Goal: Task Accomplishment & Management: Manage account settings

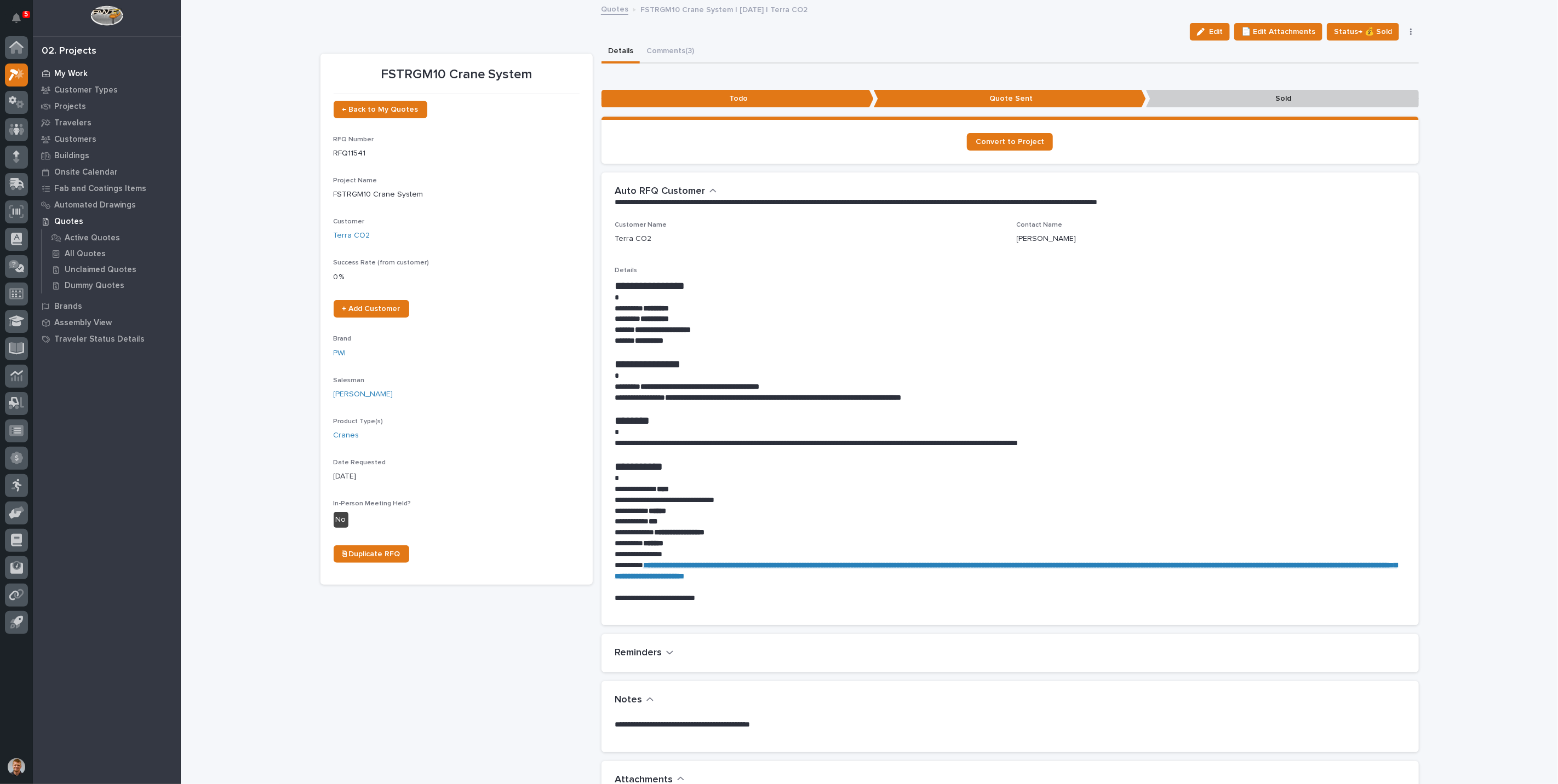
click at [79, 72] on p "My Work" at bounding box center [71, 74] width 33 height 10
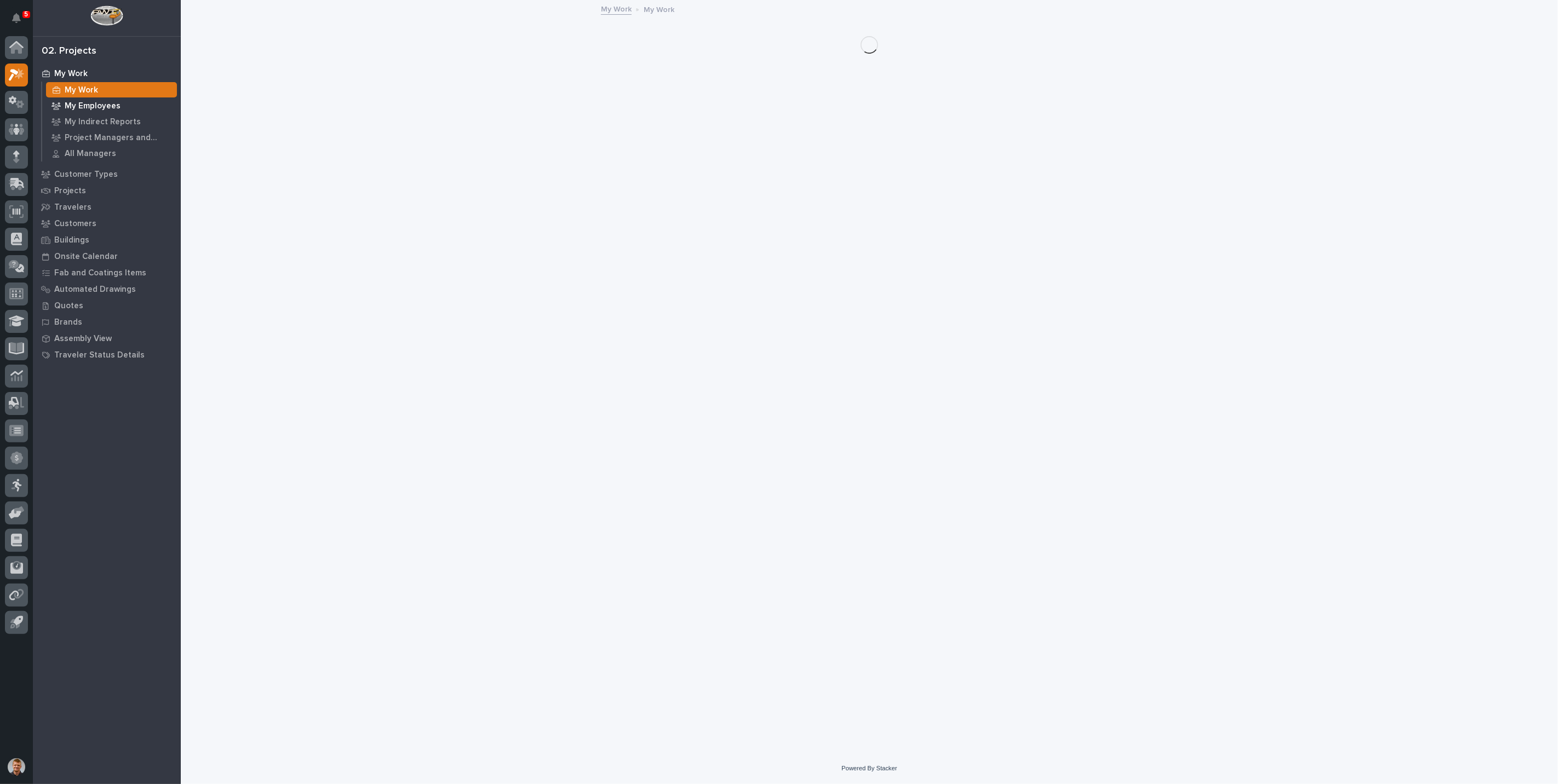
click at [79, 103] on p "My Employees" at bounding box center [93, 106] width 56 height 10
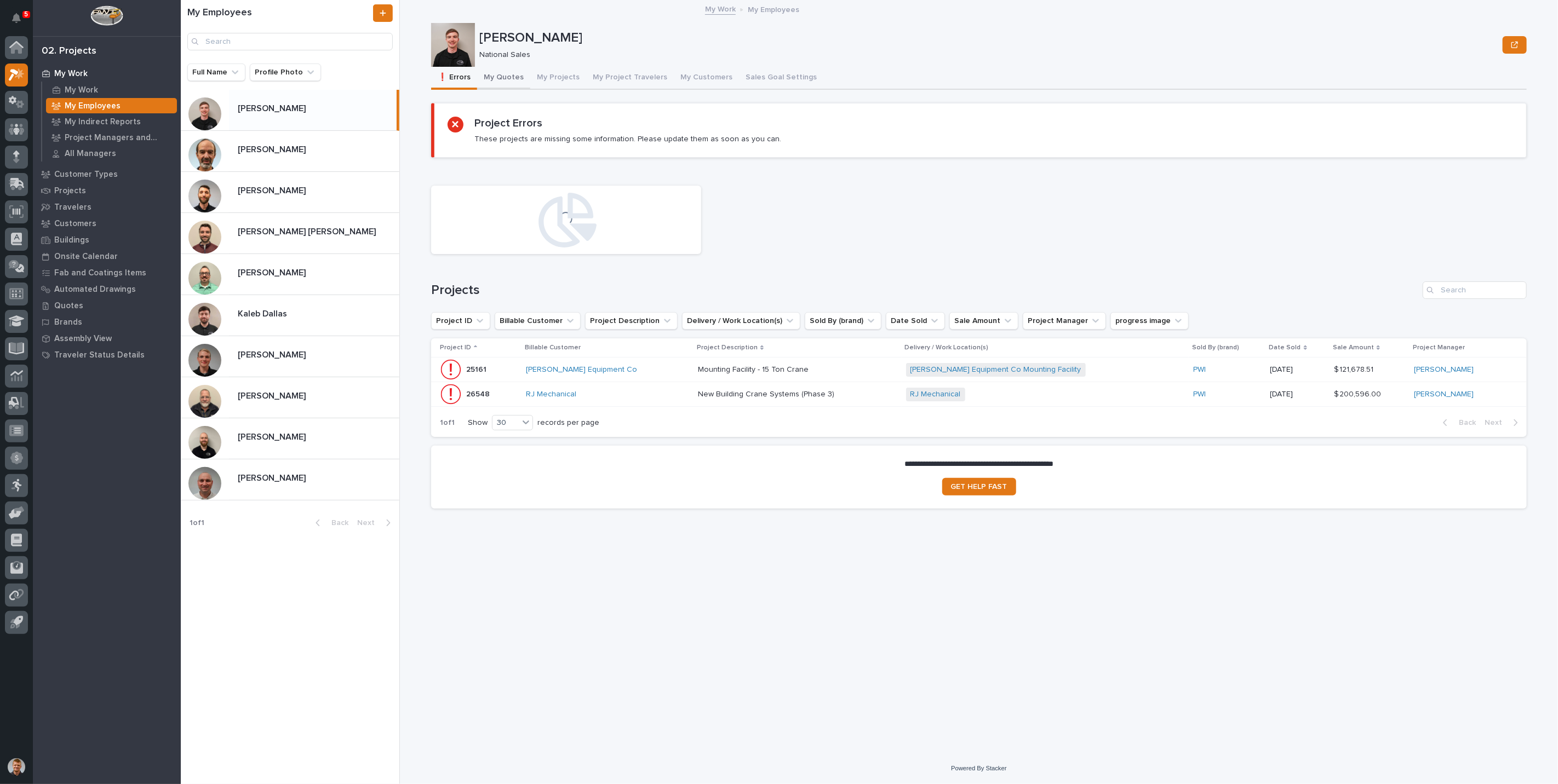
click at [500, 74] on button "My Quotes" at bounding box center [504, 79] width 53 height 23
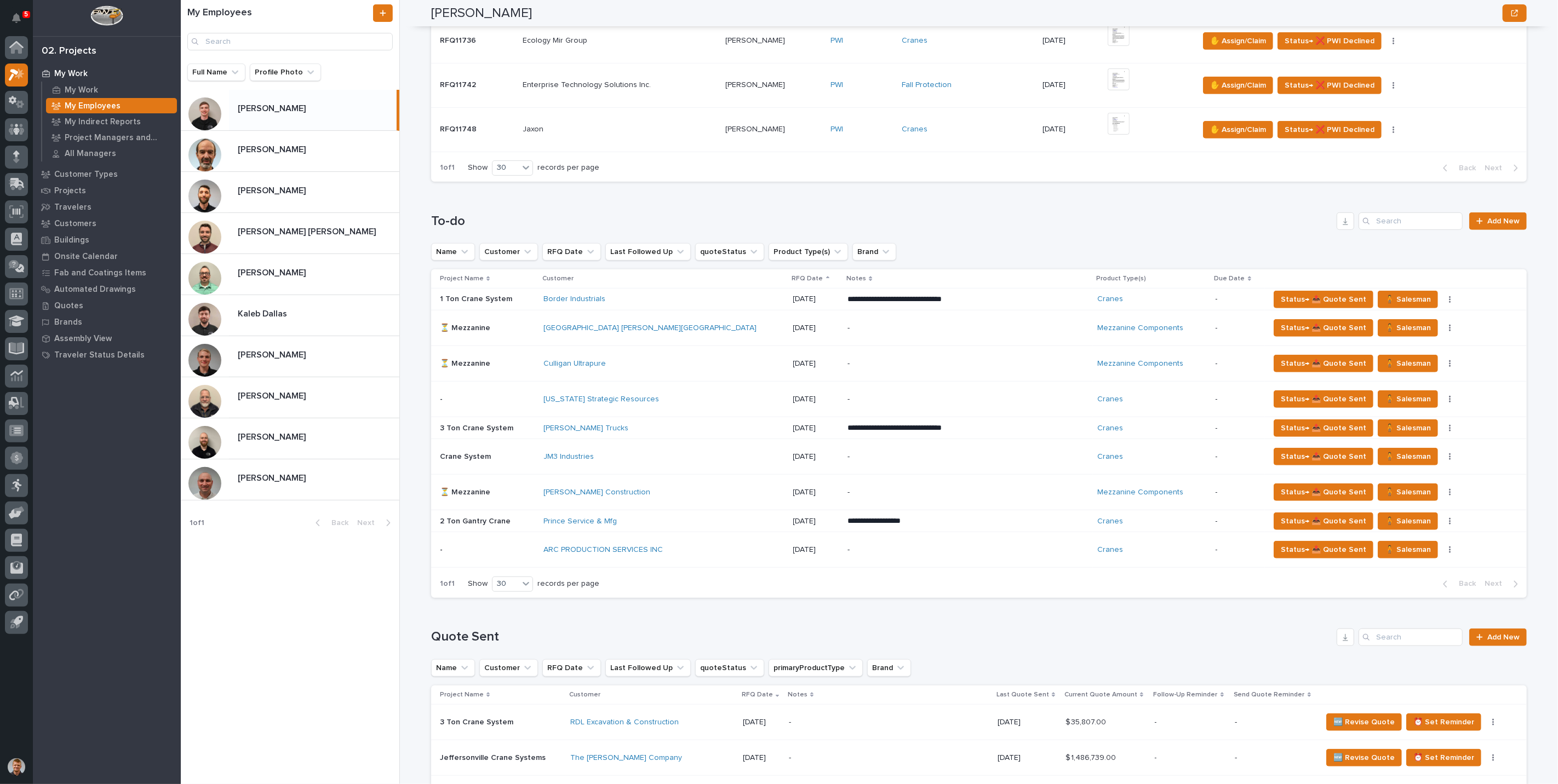
scroll to position [486, 0]
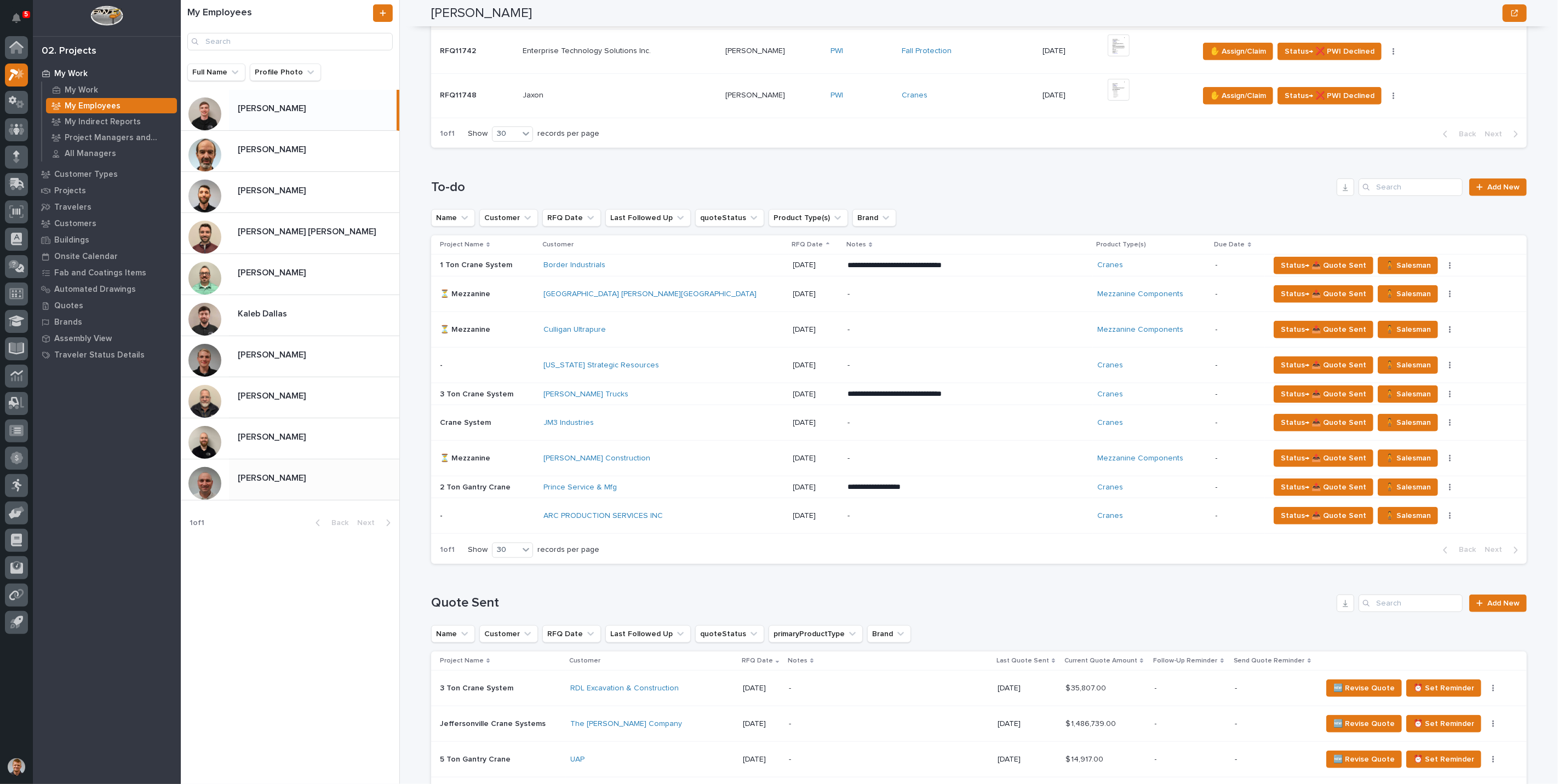
click at [296, 484] on div "[PERSON_NAME] [PERSON_NAME]" at bounding box center [314, 479] width 170 height 21
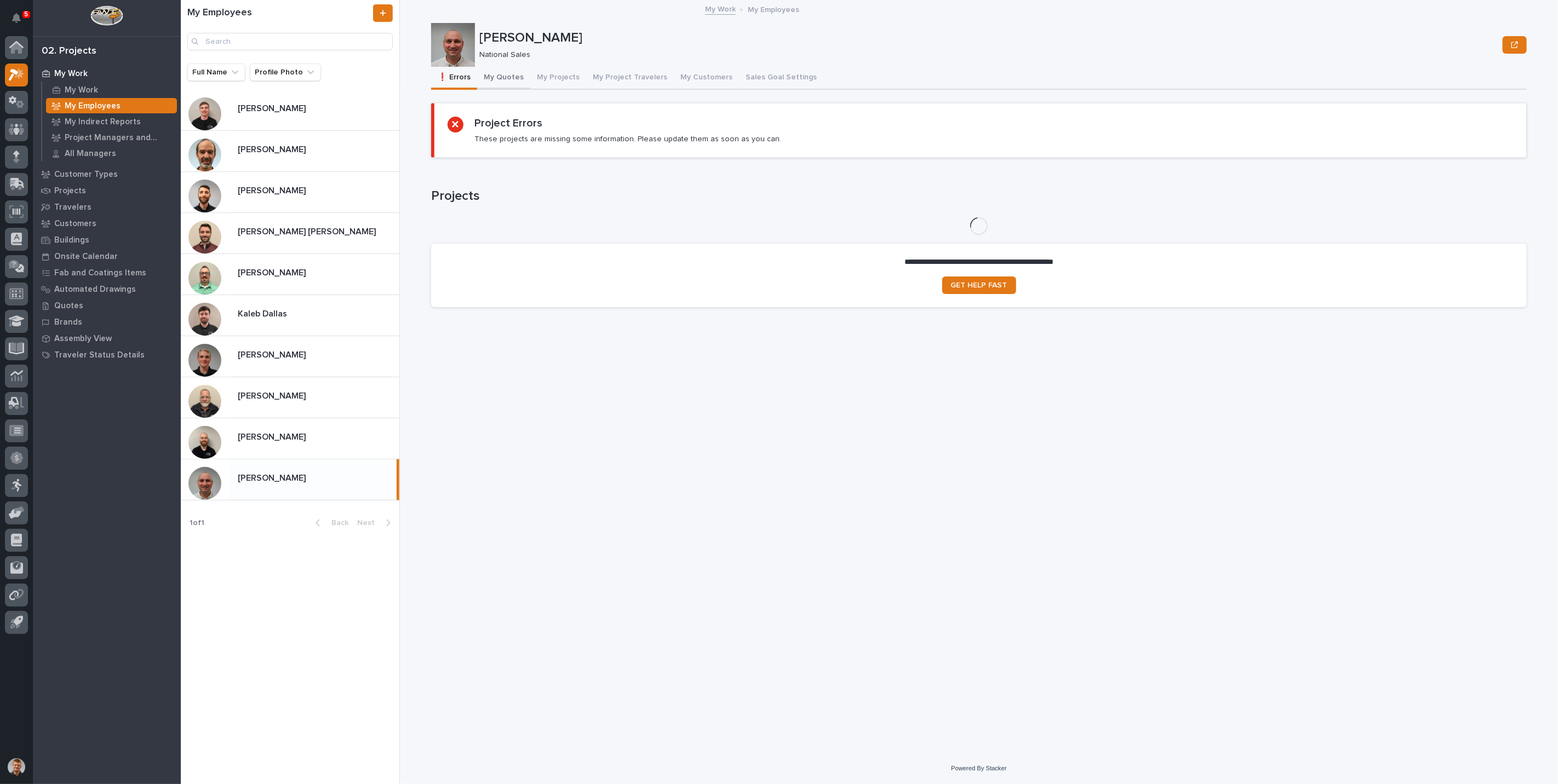
click at [506, 75] on button "My Quotes" at bounding box center [504, 79] width 53 height 23
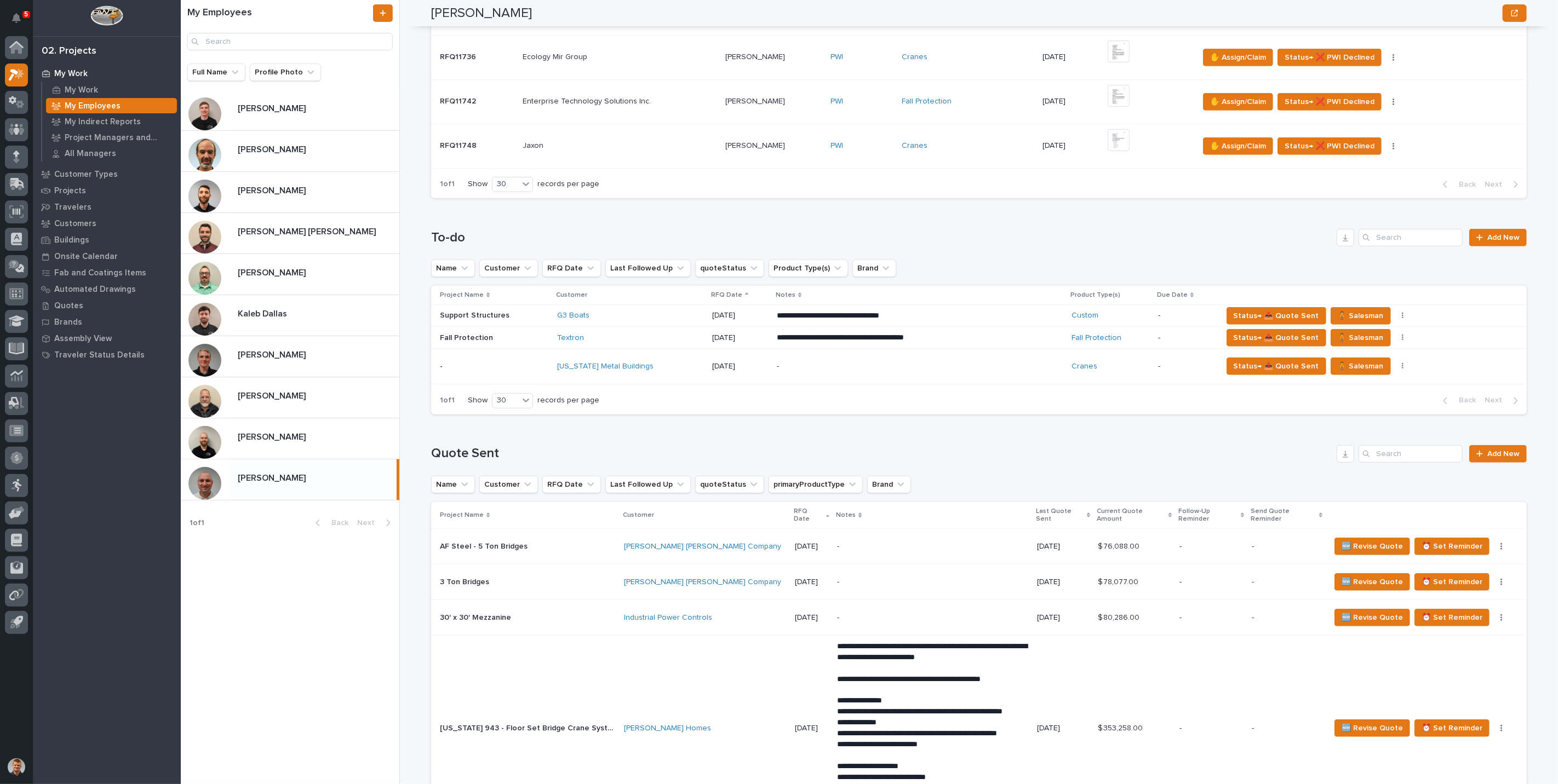
scroll to position [383, 0]
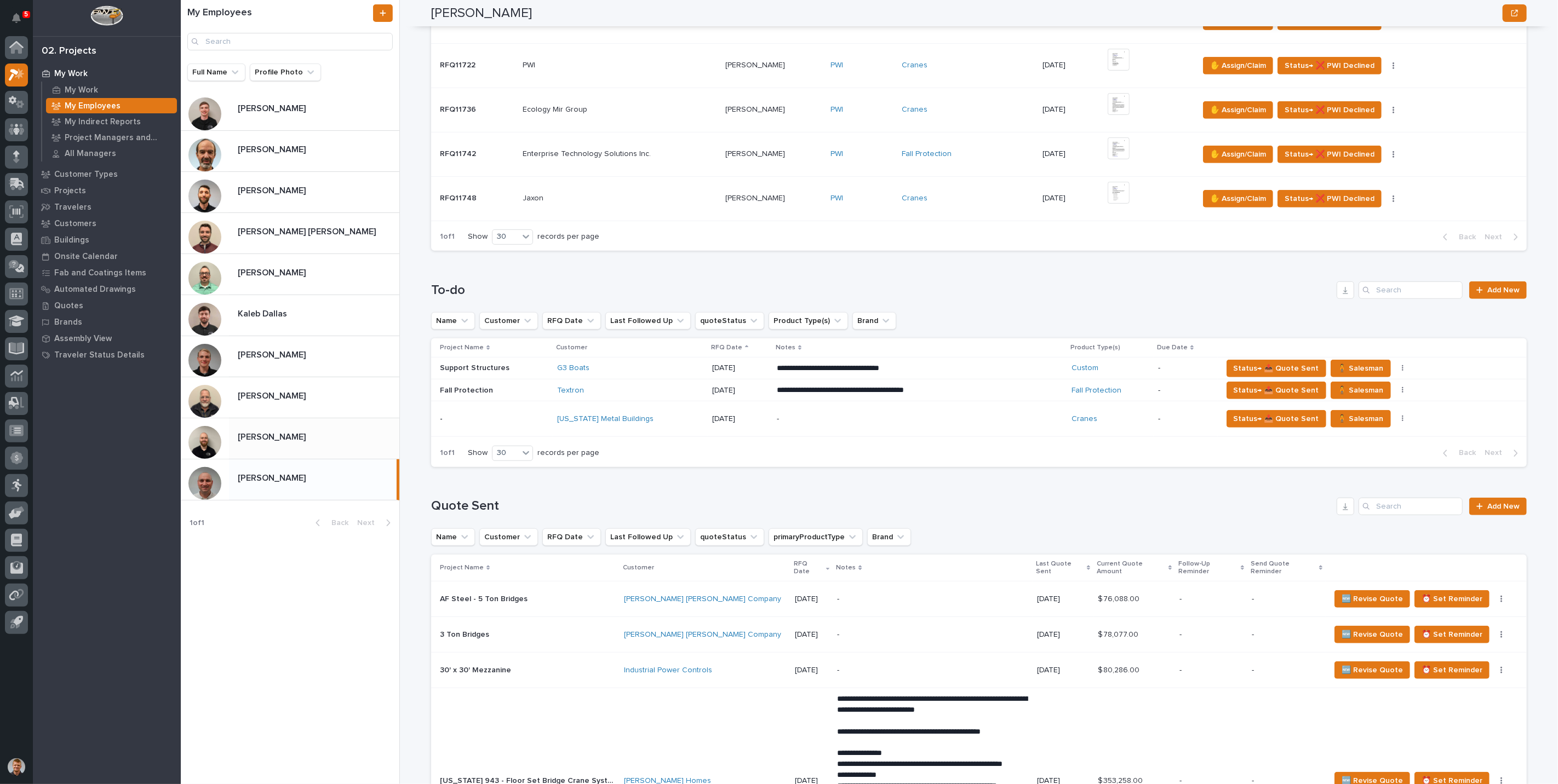
click at [322, 443] on div "[PERSON_NAME] [PERSON_NAME]" at bounding box center [314, 438] width 170 height 21
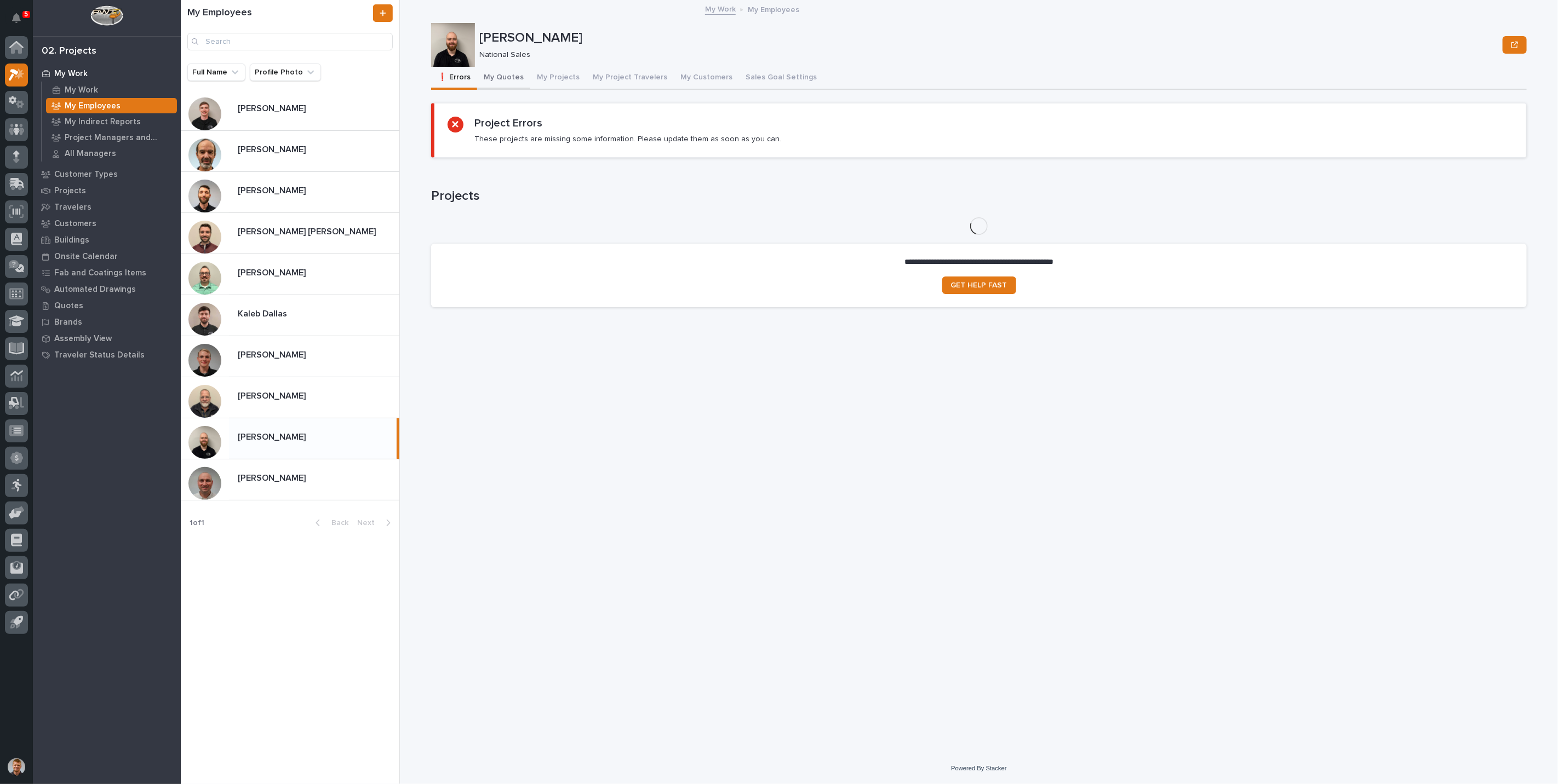
click at [507, 77] on button "My Quotes" at bounding box center [504, 79] width 53 height 23
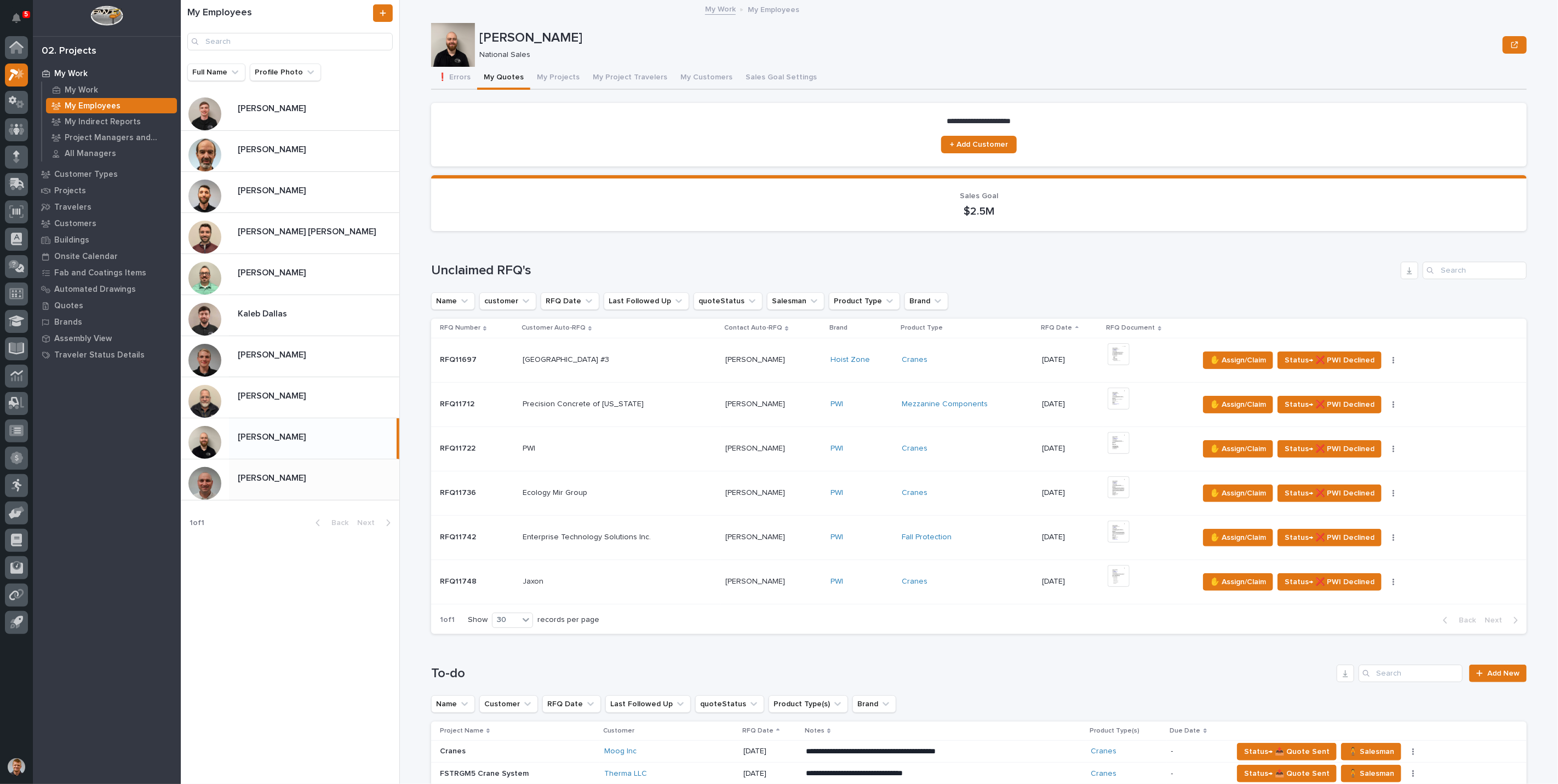
click at [283, 475] on p "[PERSON_NAME]" at bounding box center [273, 477] width 70 height 12
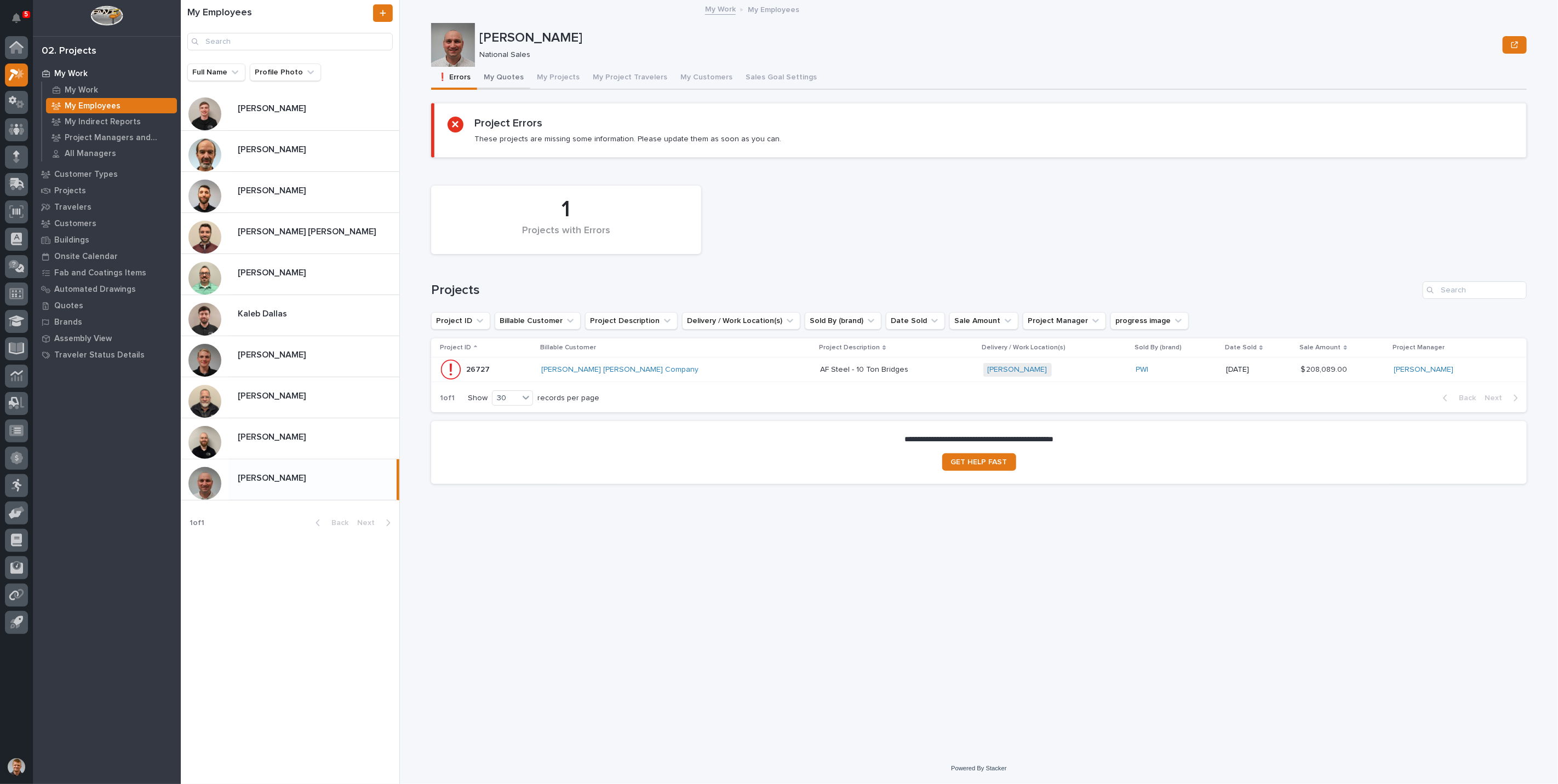
click at [500, 86] on button "My Quotes" at bounding box center [504, 79] width 53 height 23
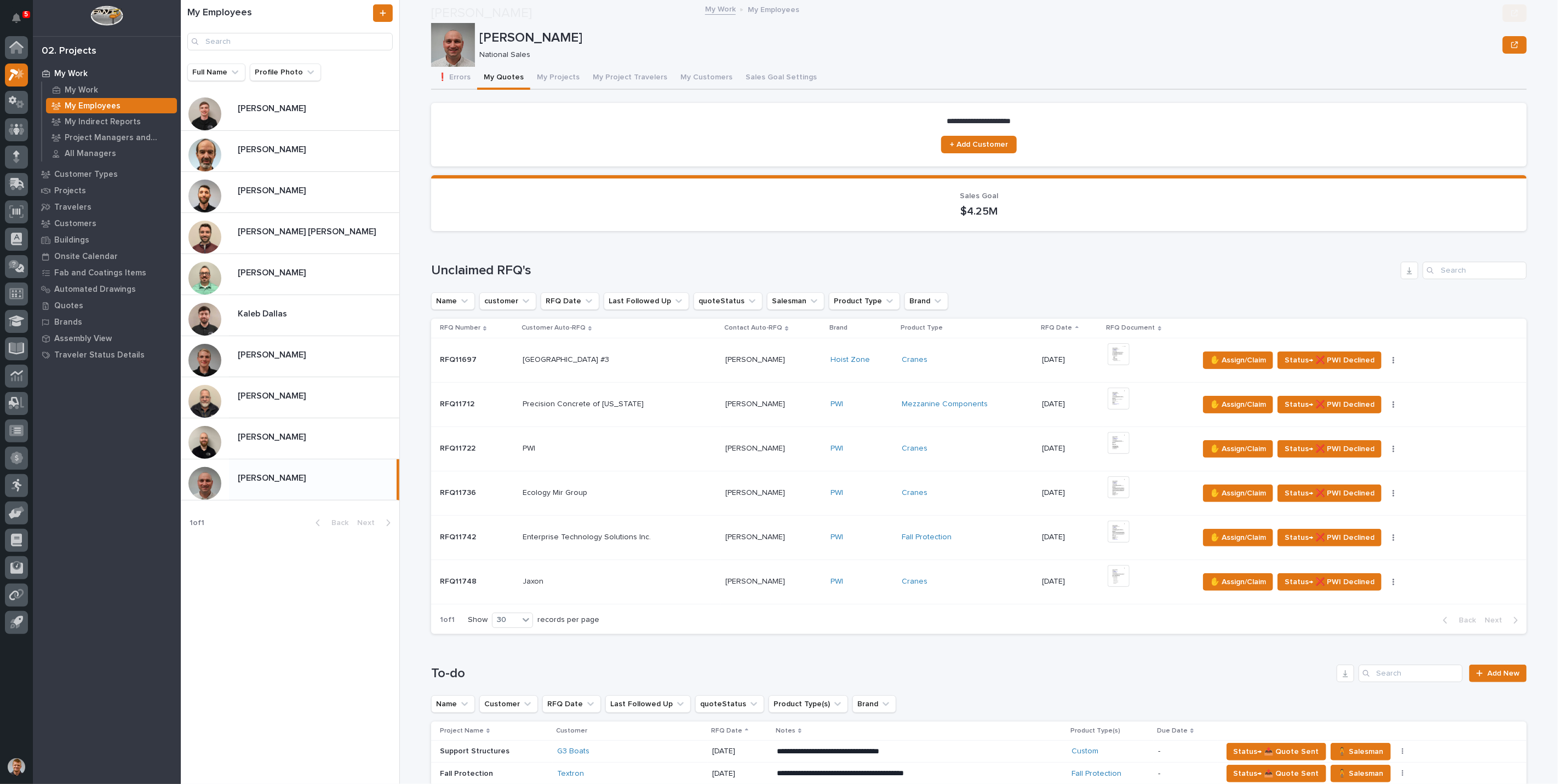
scroll to position [182, 0]
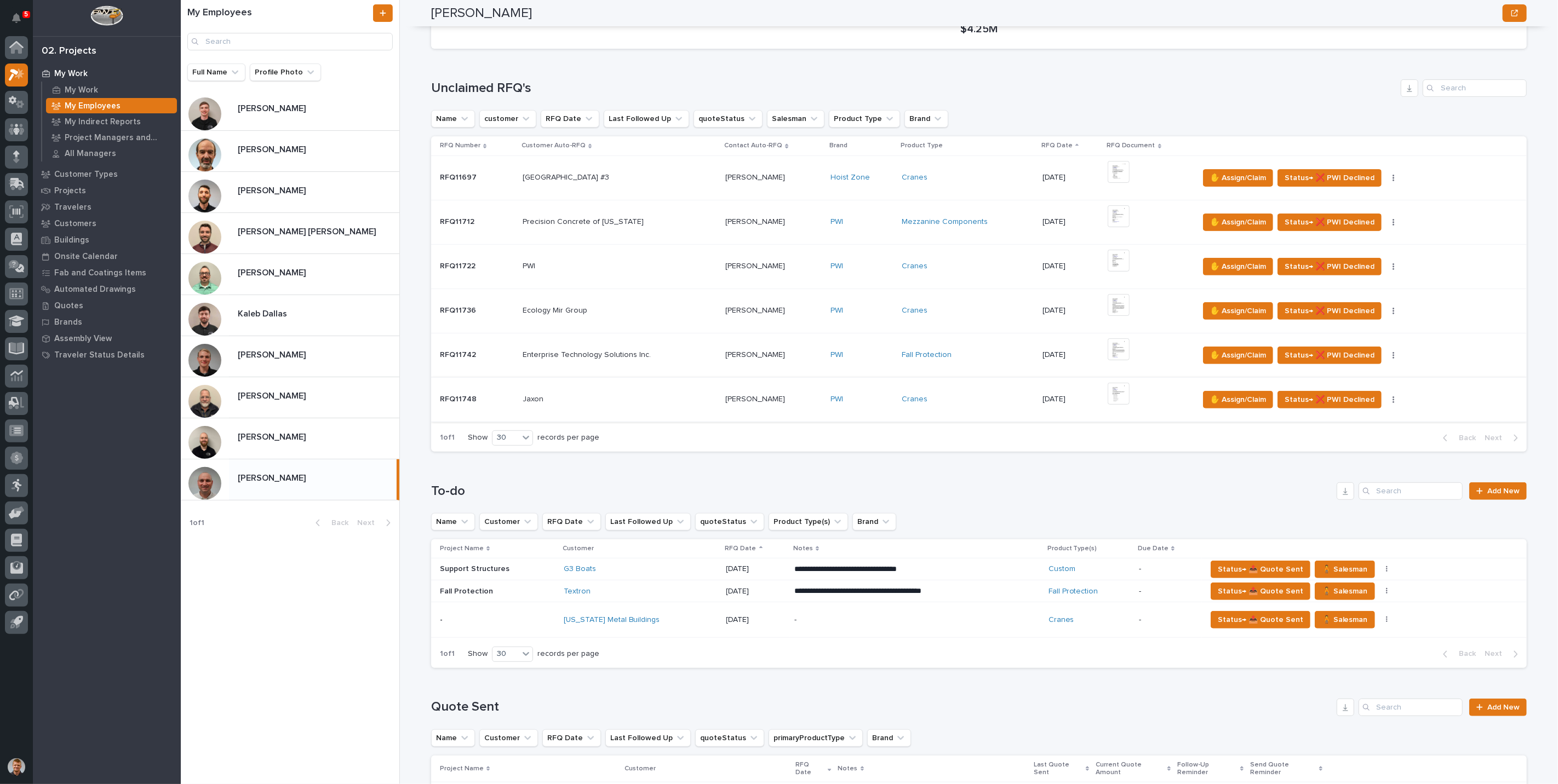
click at [1118, 391] on img at bounding box center [1118, 394] width 22 height 22
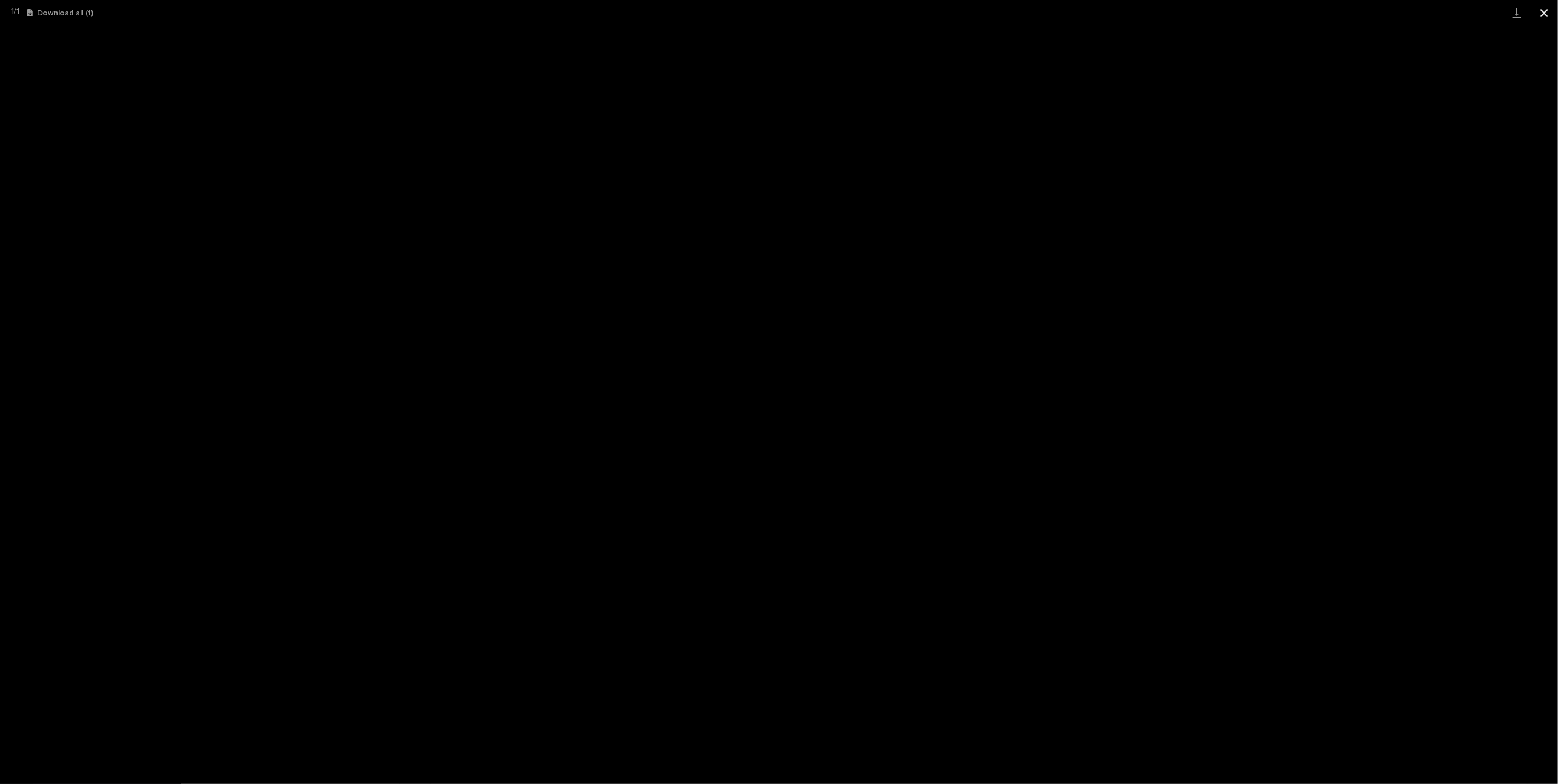
click at [1540, 17] on button "Close gallery" at bounding box center [1544, 12] width 27 height 26
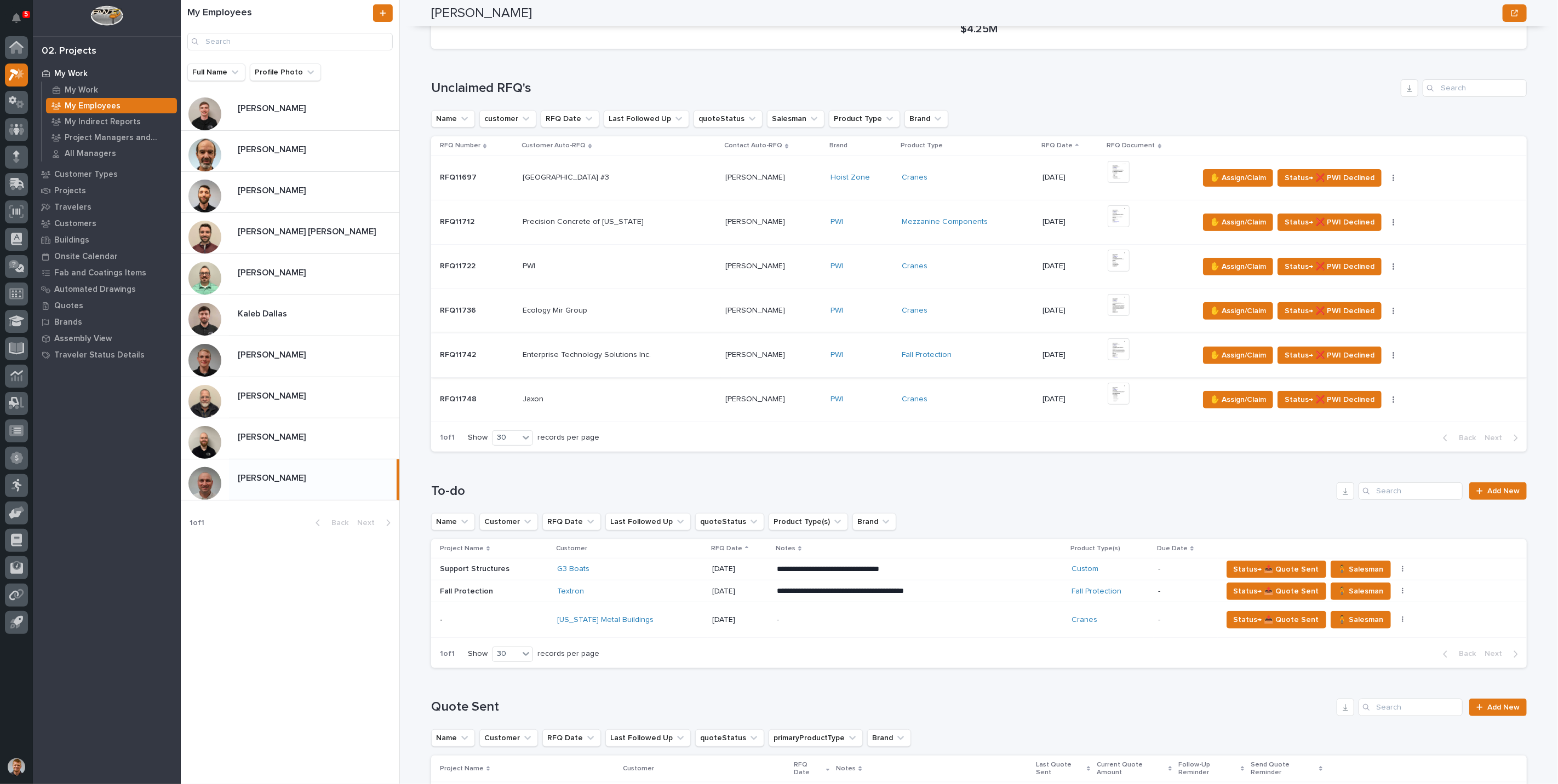
click at [1130, 350] on img at bounding box center [1118, 349] width 22 height 22
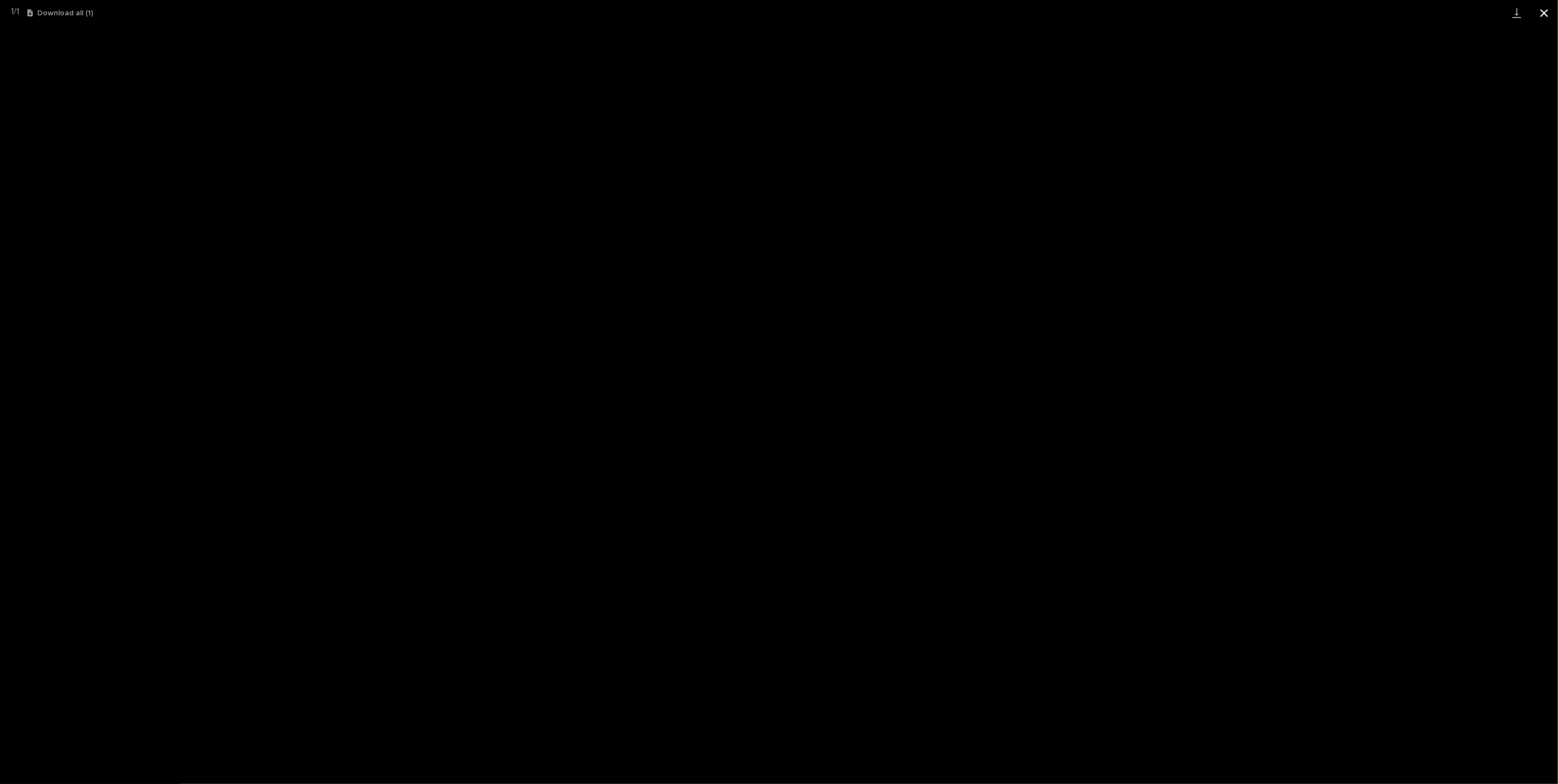
click at [1548, 9] on button "Close gallery" at bounding box center [1544, 12] width 27 height 26
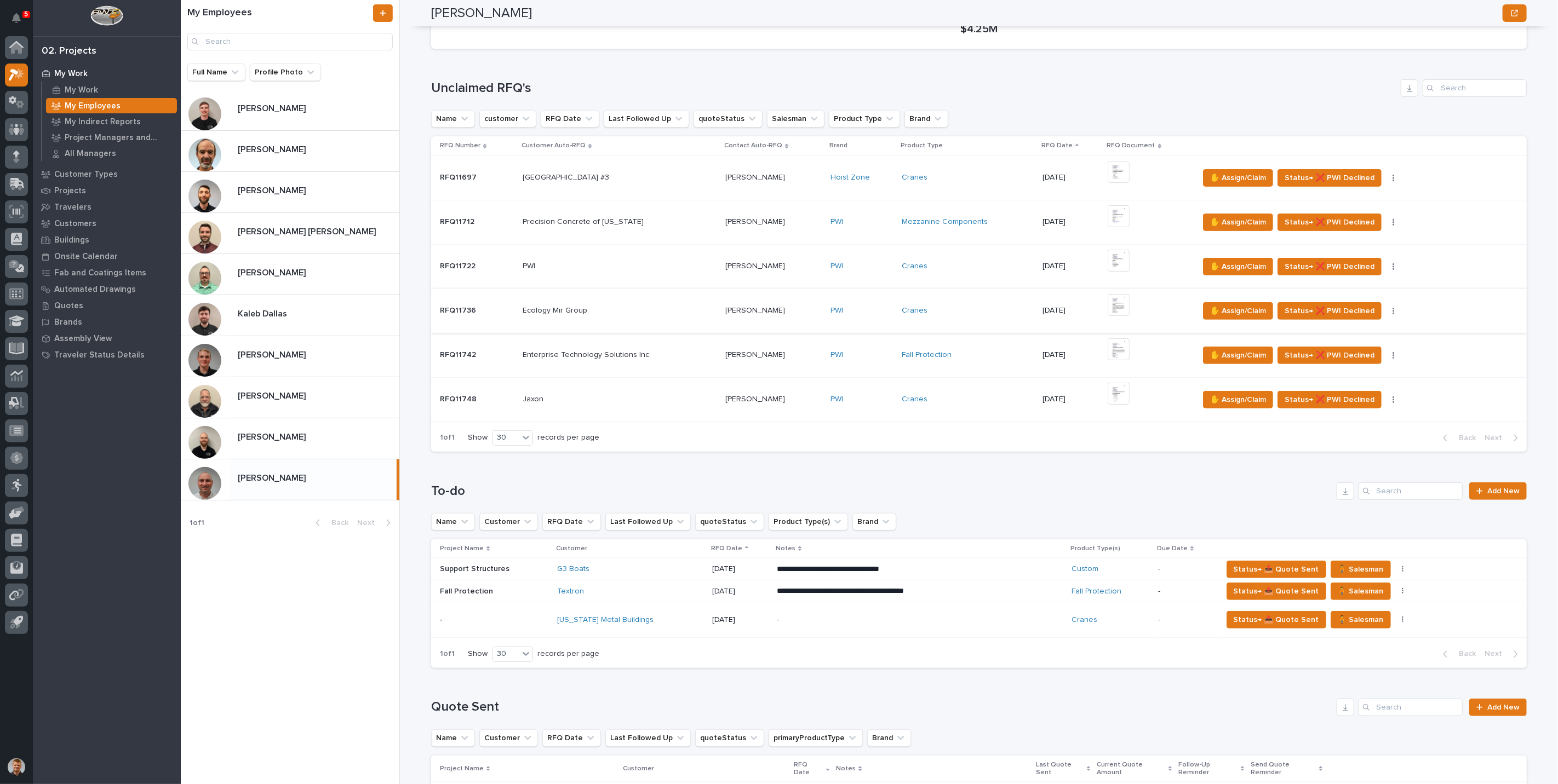
click at [1122, 307] on img at bounding box center [1118, 305] width 22 height 22
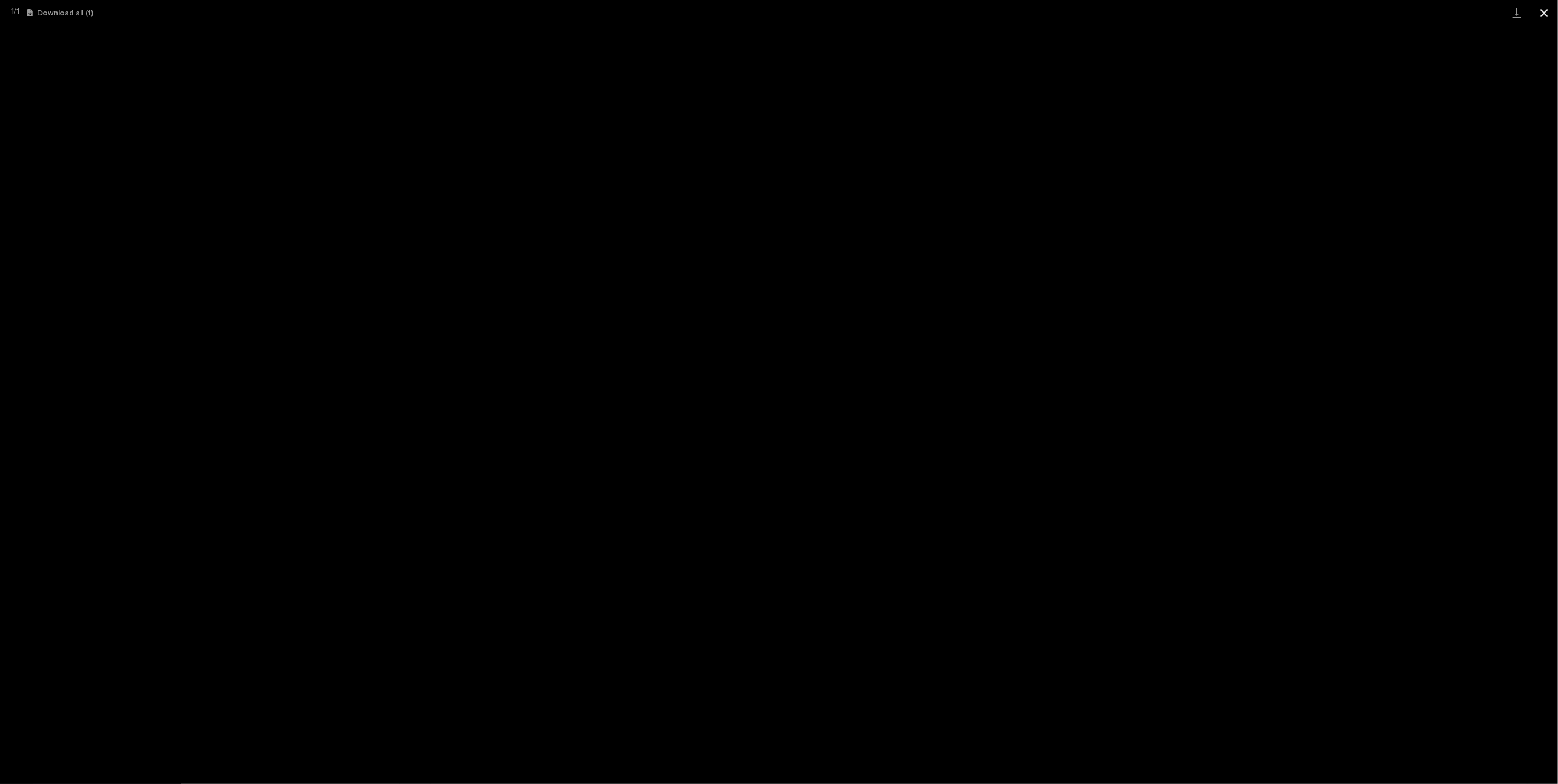
click at [1539, 14] on button "Close gallery" at bounding box center [1544, 12] width 27 height 26
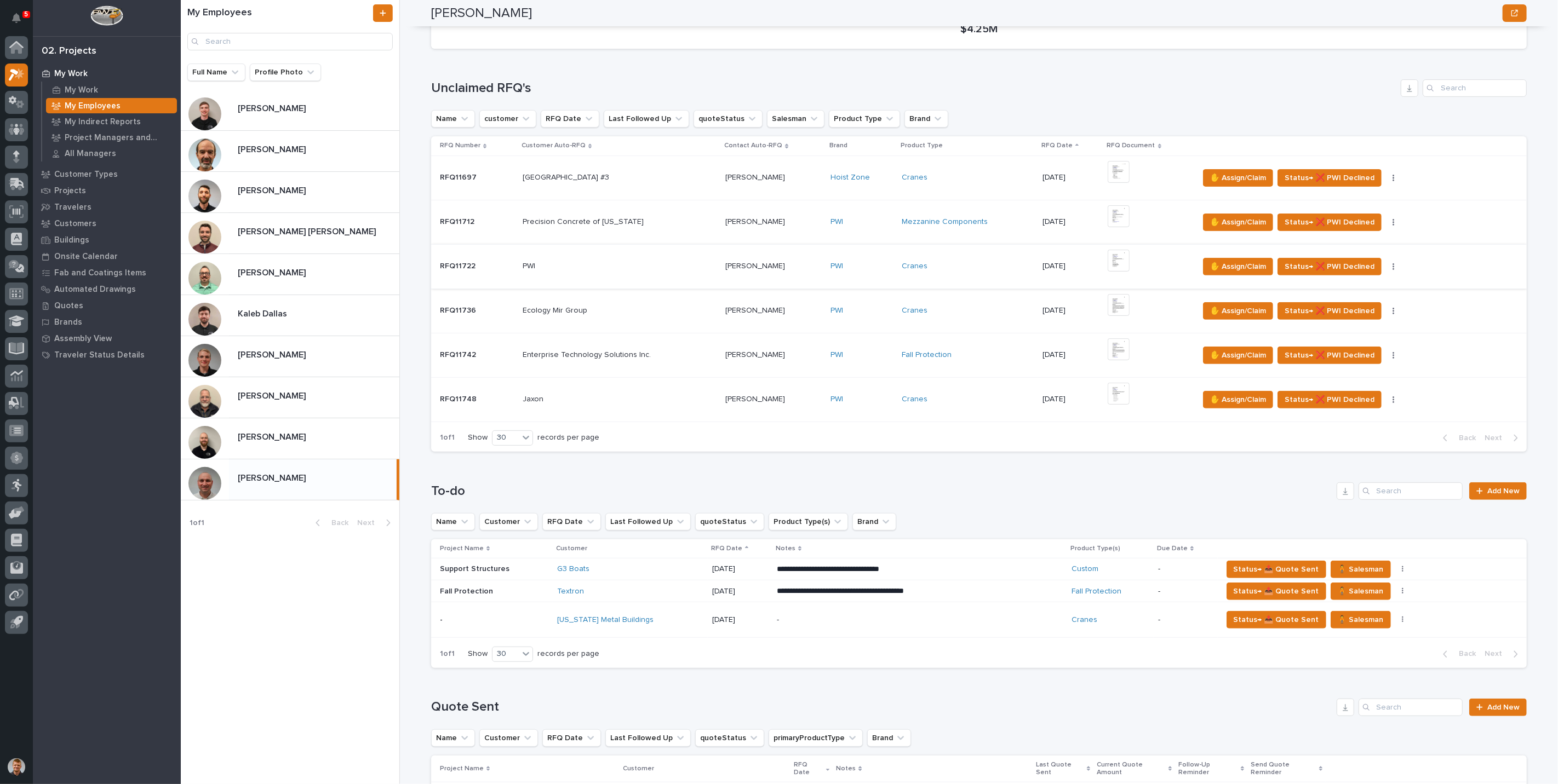
click at [1386, 266] on button "button" at bounding box center [1394, 267] width 16 height 8
click at [1361, 266] on span "Status→ ❌ PWI Declined" at bounding box center [1329, 266] width 89 height 13
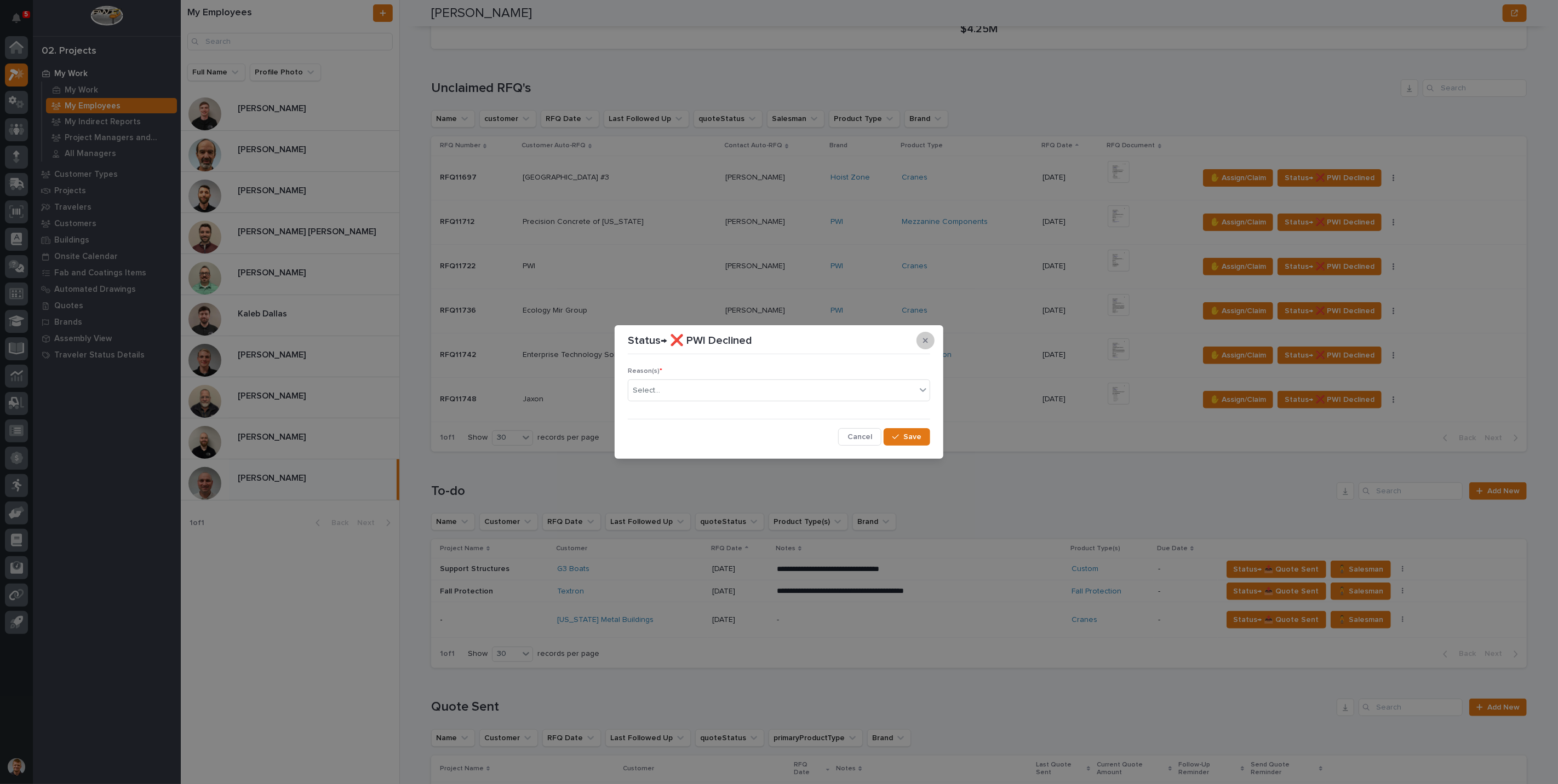
click at [926, 344] on icon "button" at bounding box center [925, 341] width 5 height 8
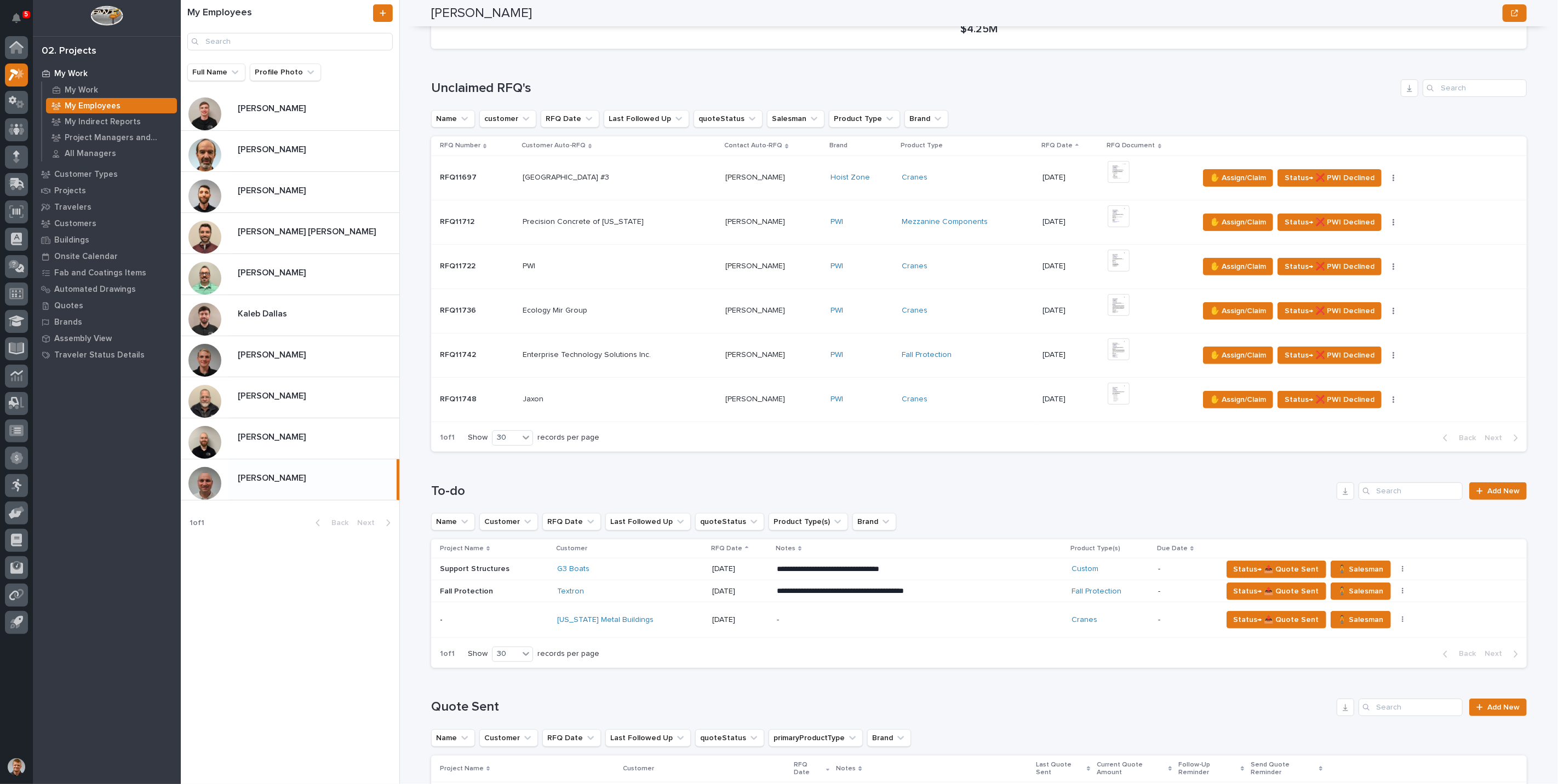
click at [676, 272] on div "PWI PWI" at bounding box center [620, 266] width 195 height 18
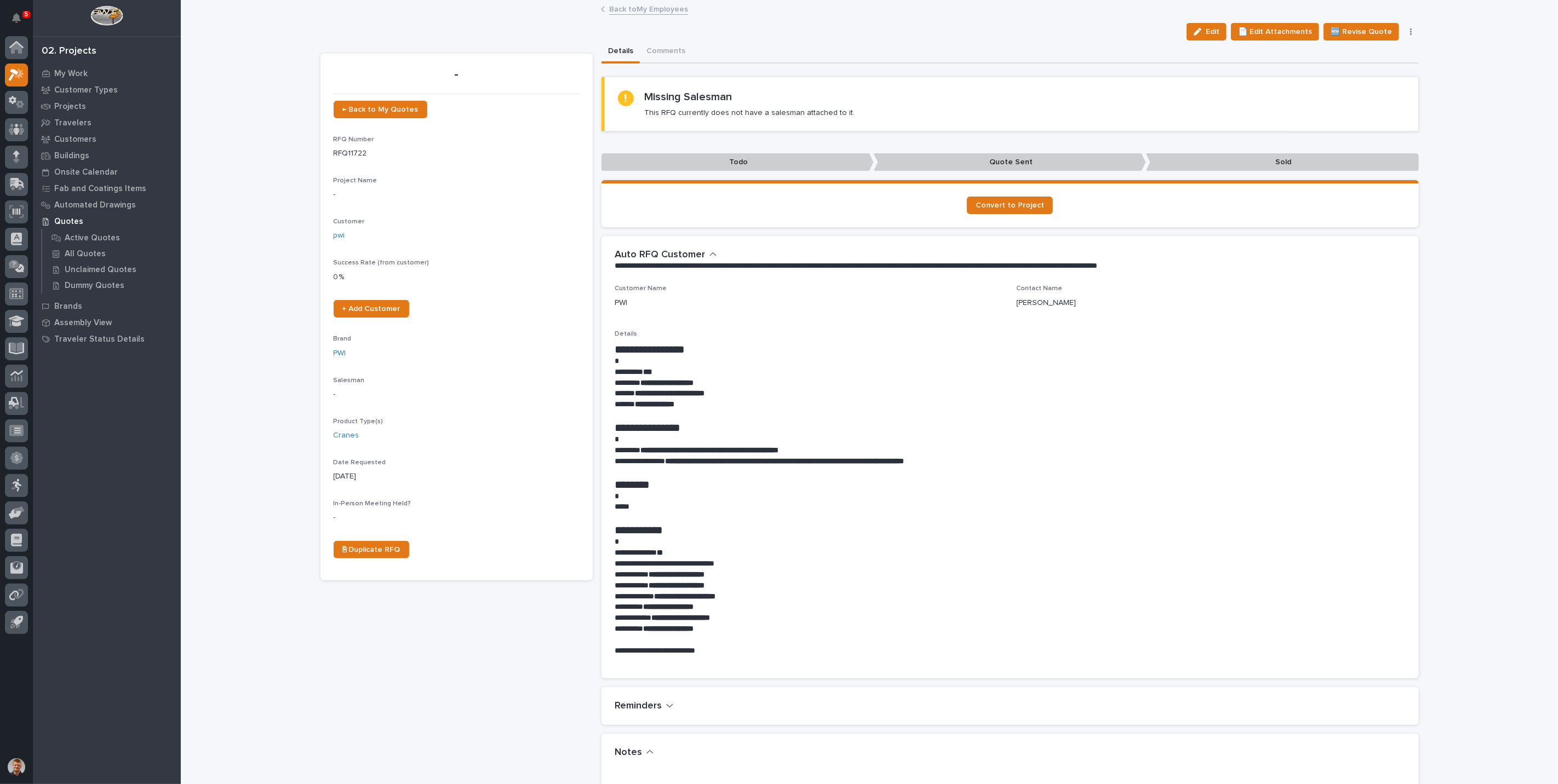
click at [1404, 29] on button "button" at bounding box center [1412, 32] width 16 height 8
click at [1342, 119] on span "Delete" at bounding box center [1346, 124] width 24 height 10
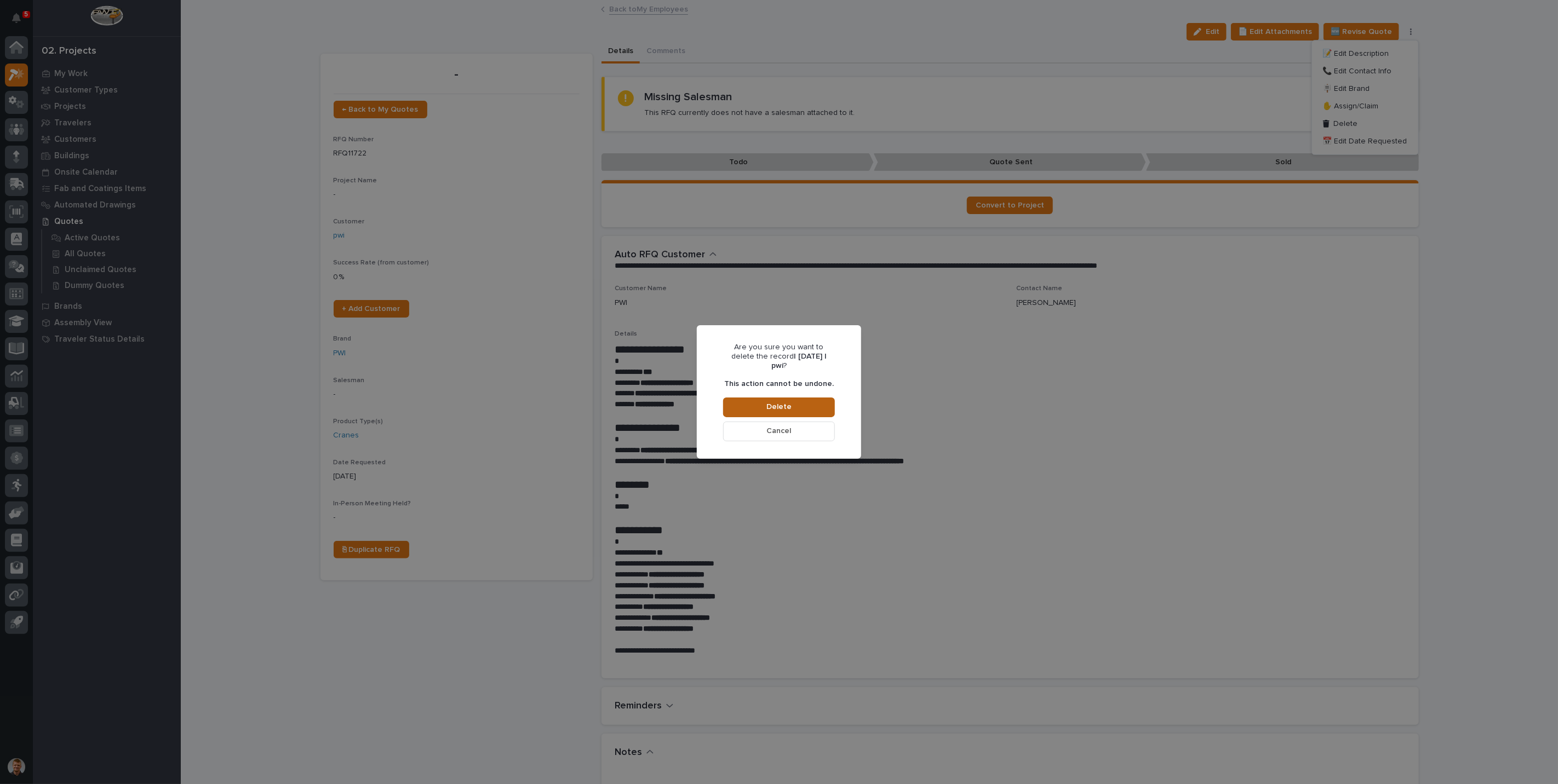
click at [802, 404] on button "Delete" at bounding box center [779, 407] width 112 height 19
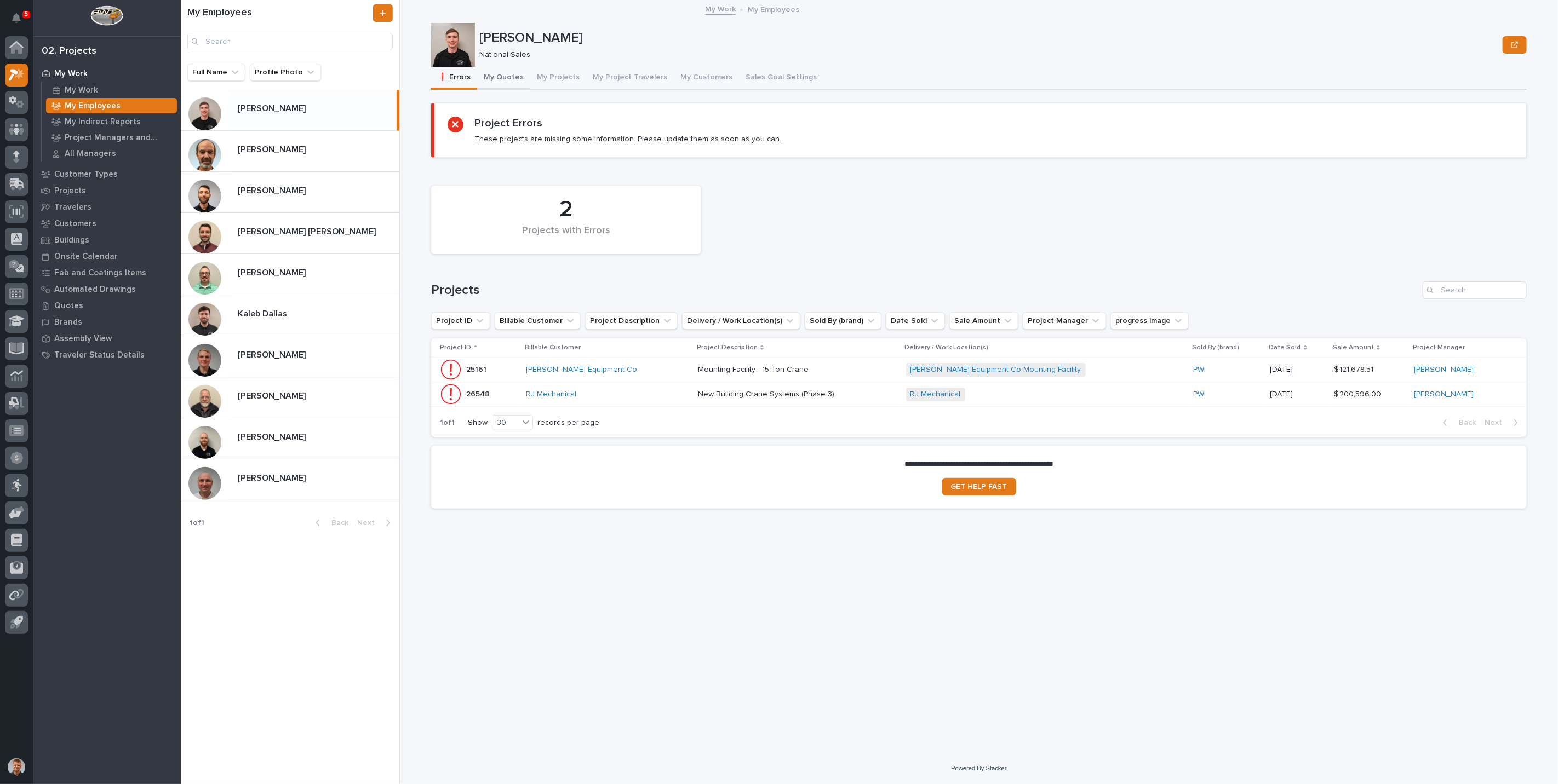
click at [504, 76] on button "My Quotes" at bounding box center [504, 79] width 53 height 23
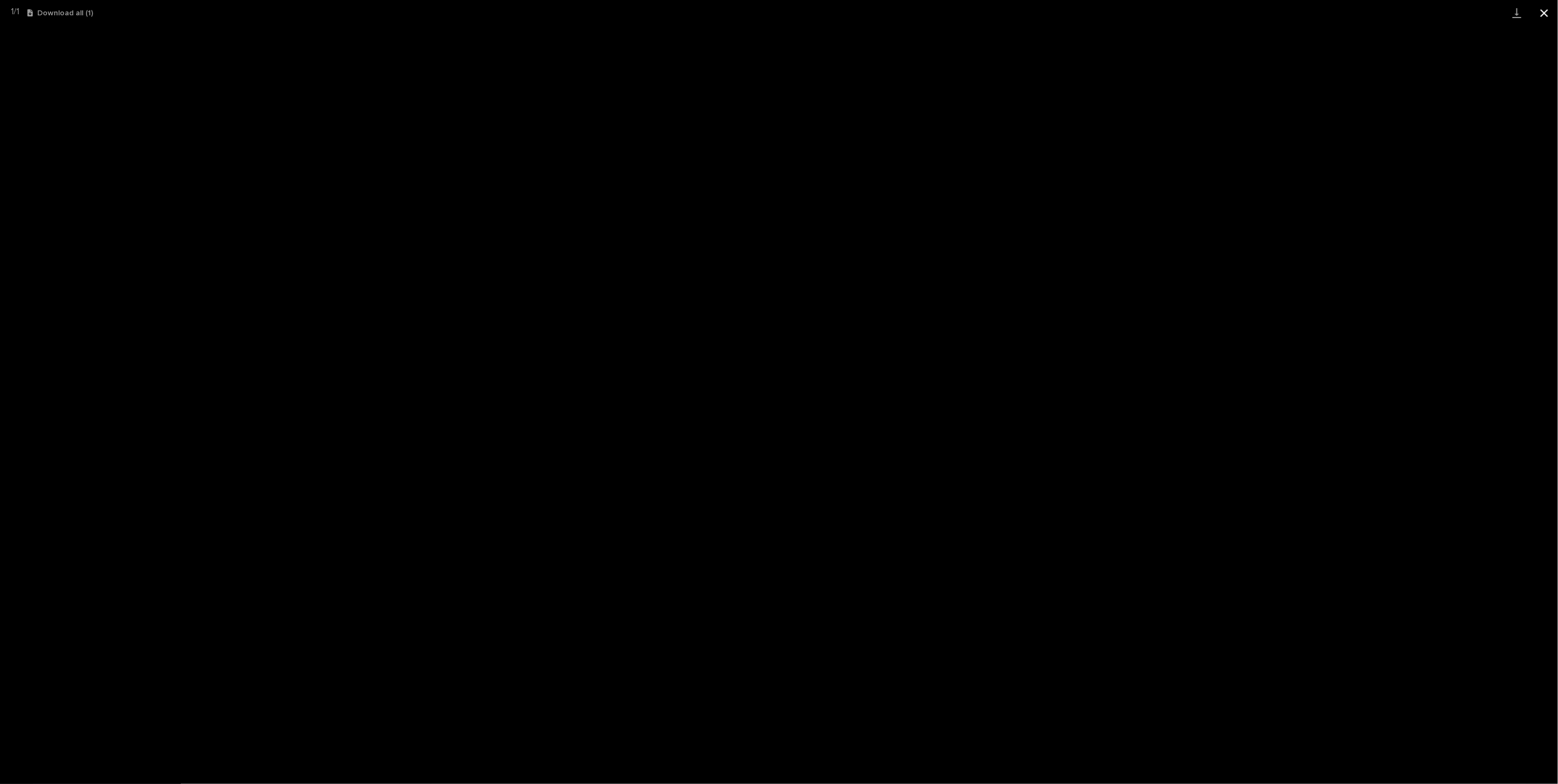
click at [1549, 20] on button "Close gallery" at bounding box center [1544, 12] width 27 height 26
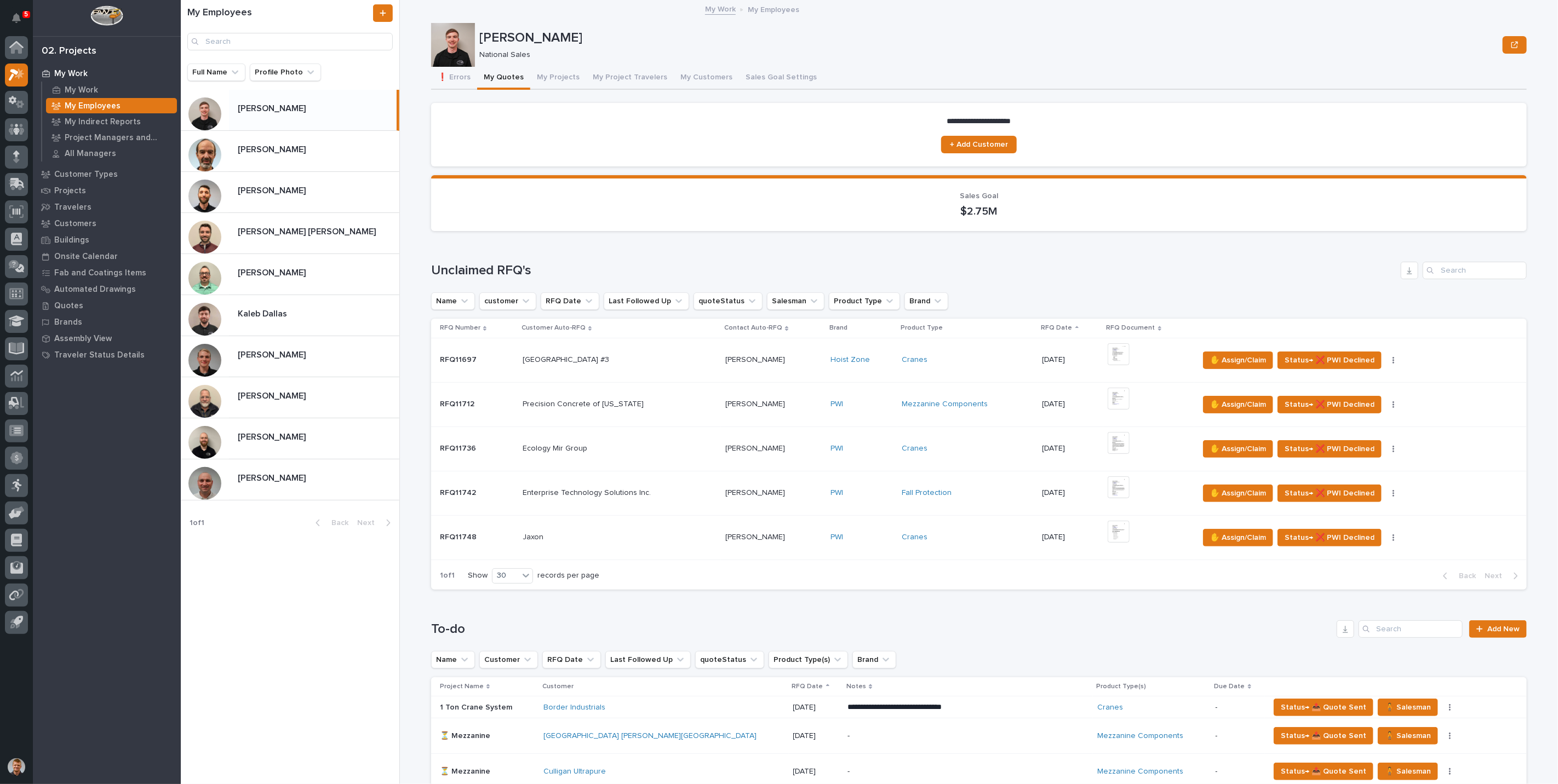
click at [868, 400] on div "PWI" at bounding box center [861, 404] width 62 height 9
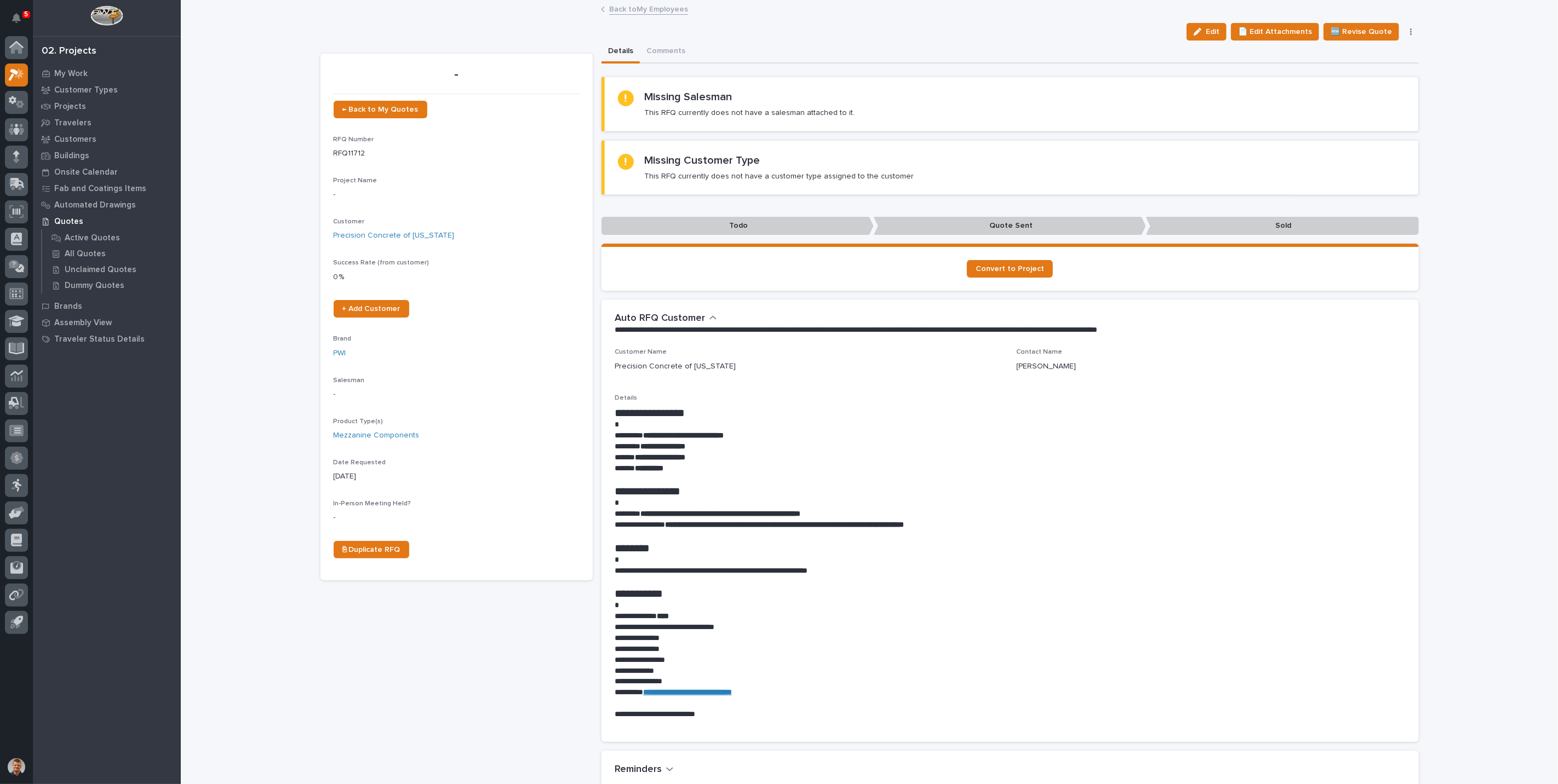
click at [652, 12] on link "Back to My Employees" at bounding box center [648, 9] width 79 height 12
